Goal: Transaction & Acquisition: Purchase product/service

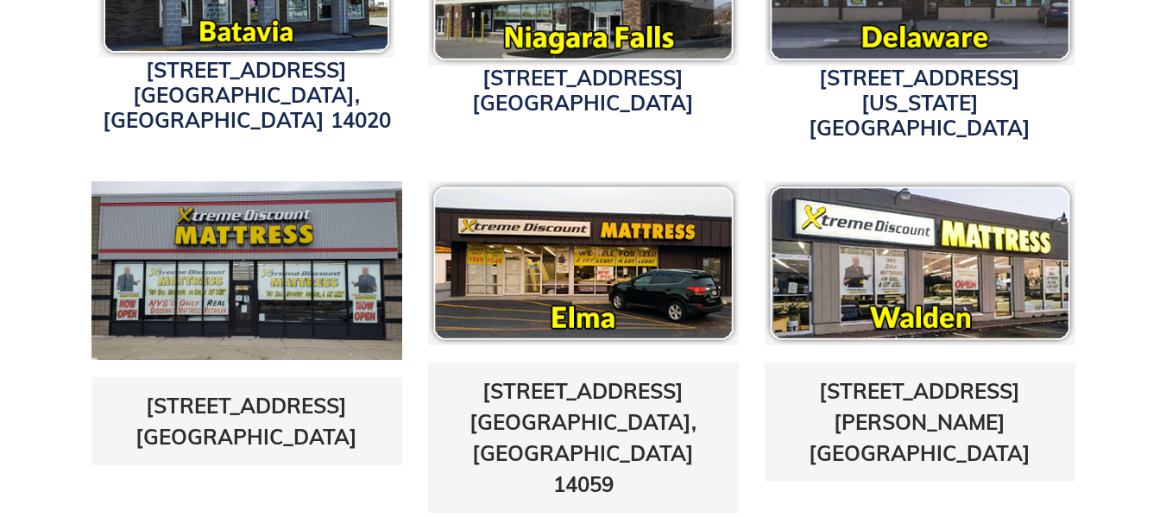
scroll to position [750, 0]
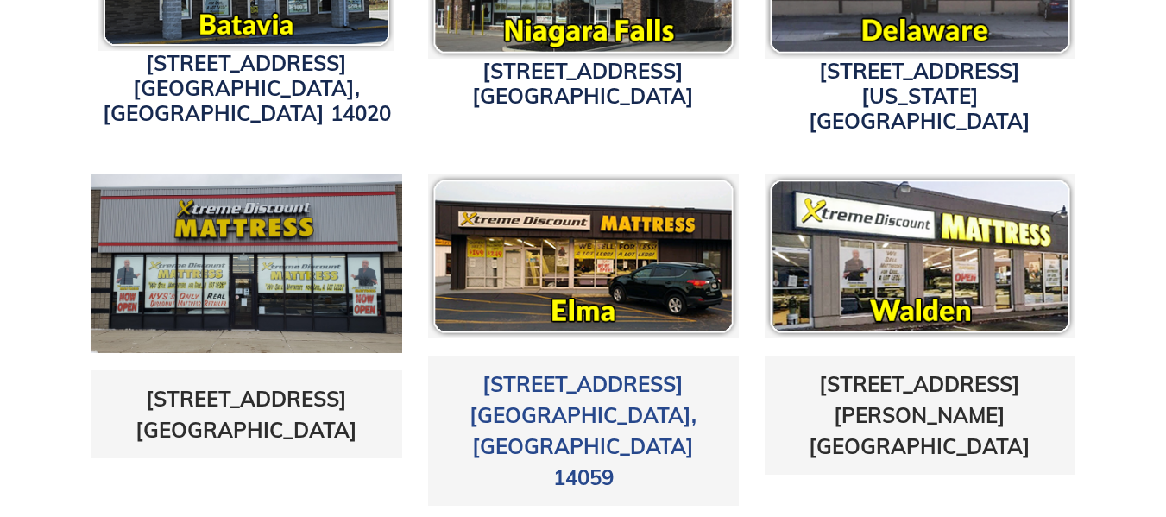
click at [579, 389] on link "3211 Transit Road Elma, NY 14059" at bounding box center [583, 430] width 227 height 119
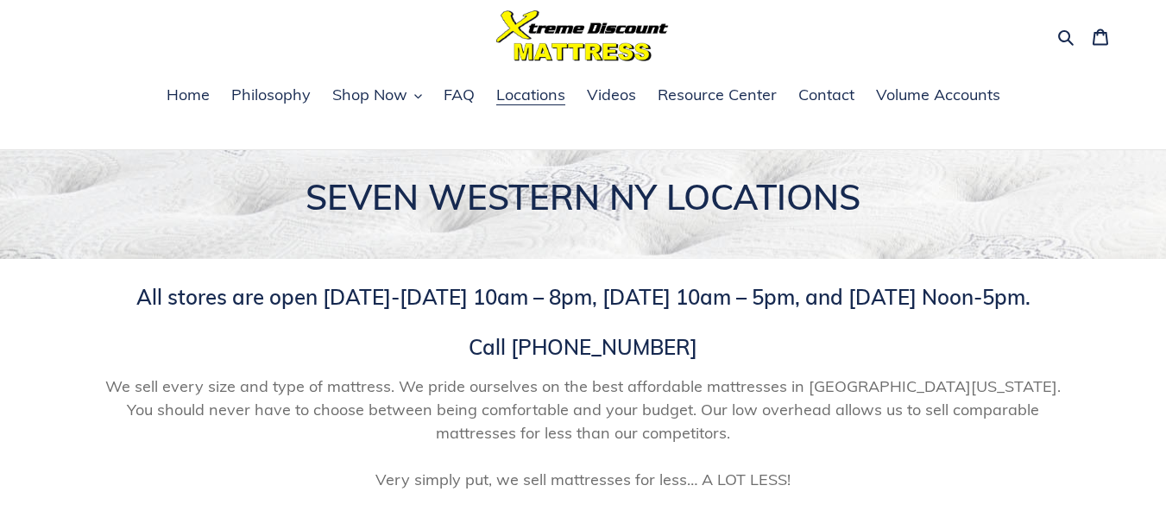
scroll to position [0, 0]
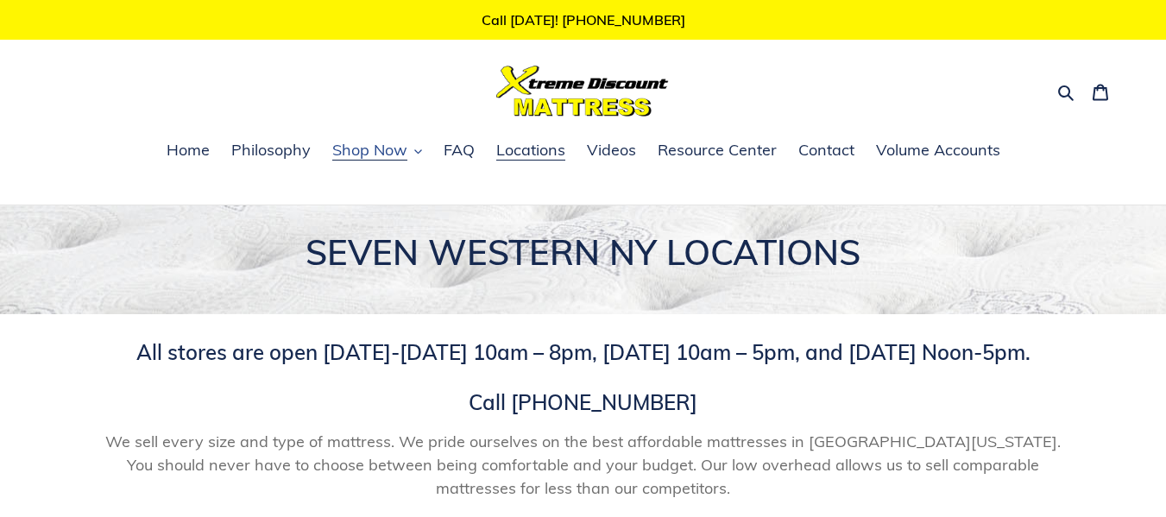
click at [372, 150] on span "Shop Now" at bounding box center [369, 150] width 75 height 21
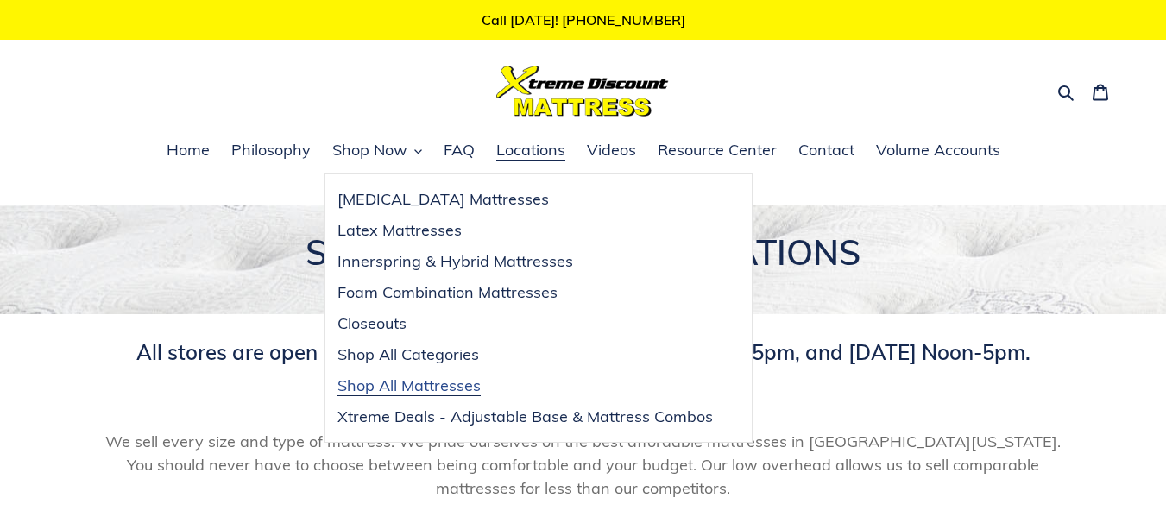
click at [419, 377] on span "Shop All Mattresses" at bounding box center [408, 385] width 143 height 21
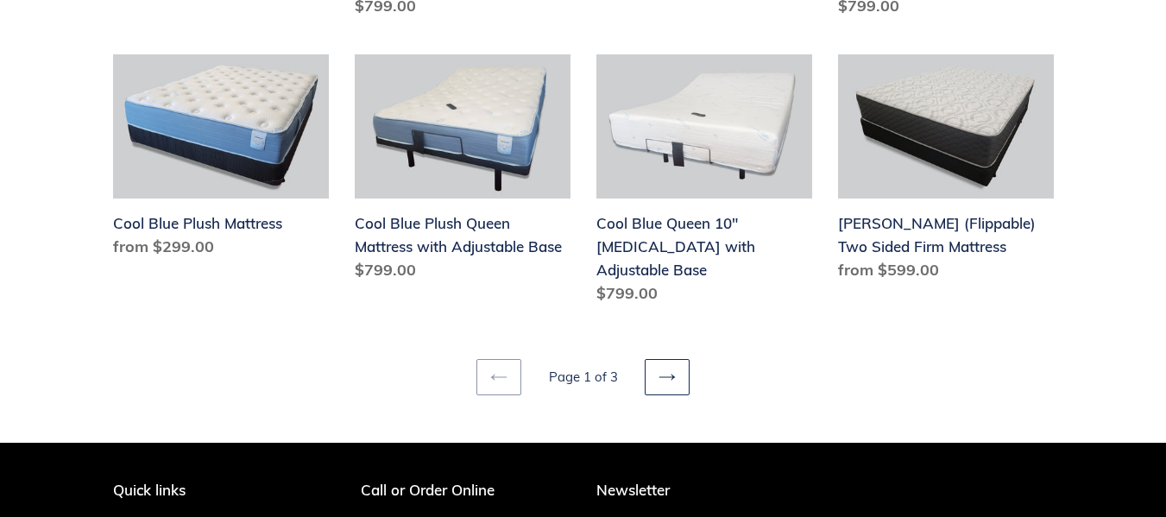
scroll to position [2284, 0]
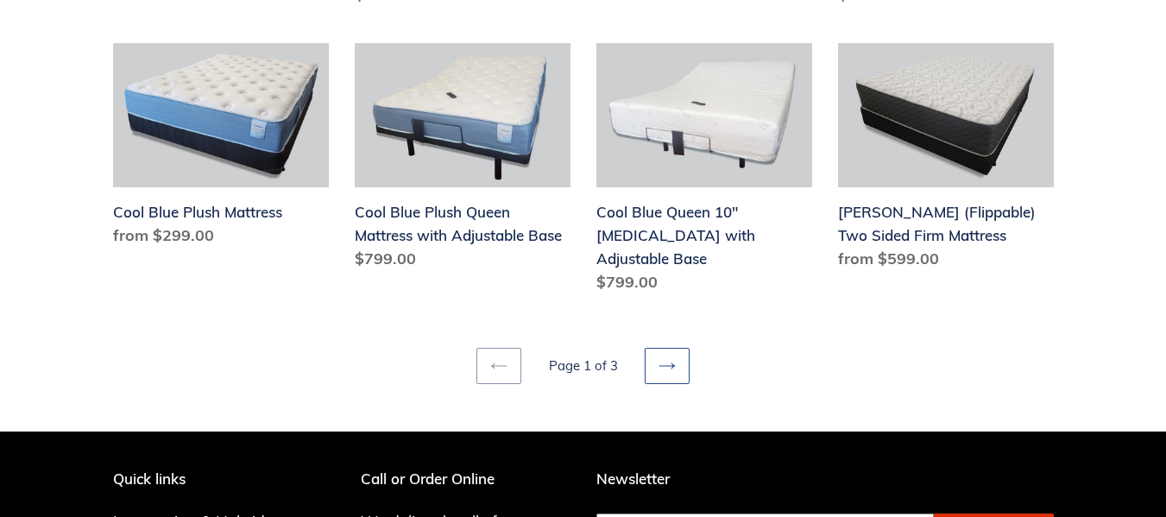
click at [673, 348] on link "Next page" at bounding box center [667, 366] width 45 height 36
